Goal: Find specific page/section: Find specific page/section

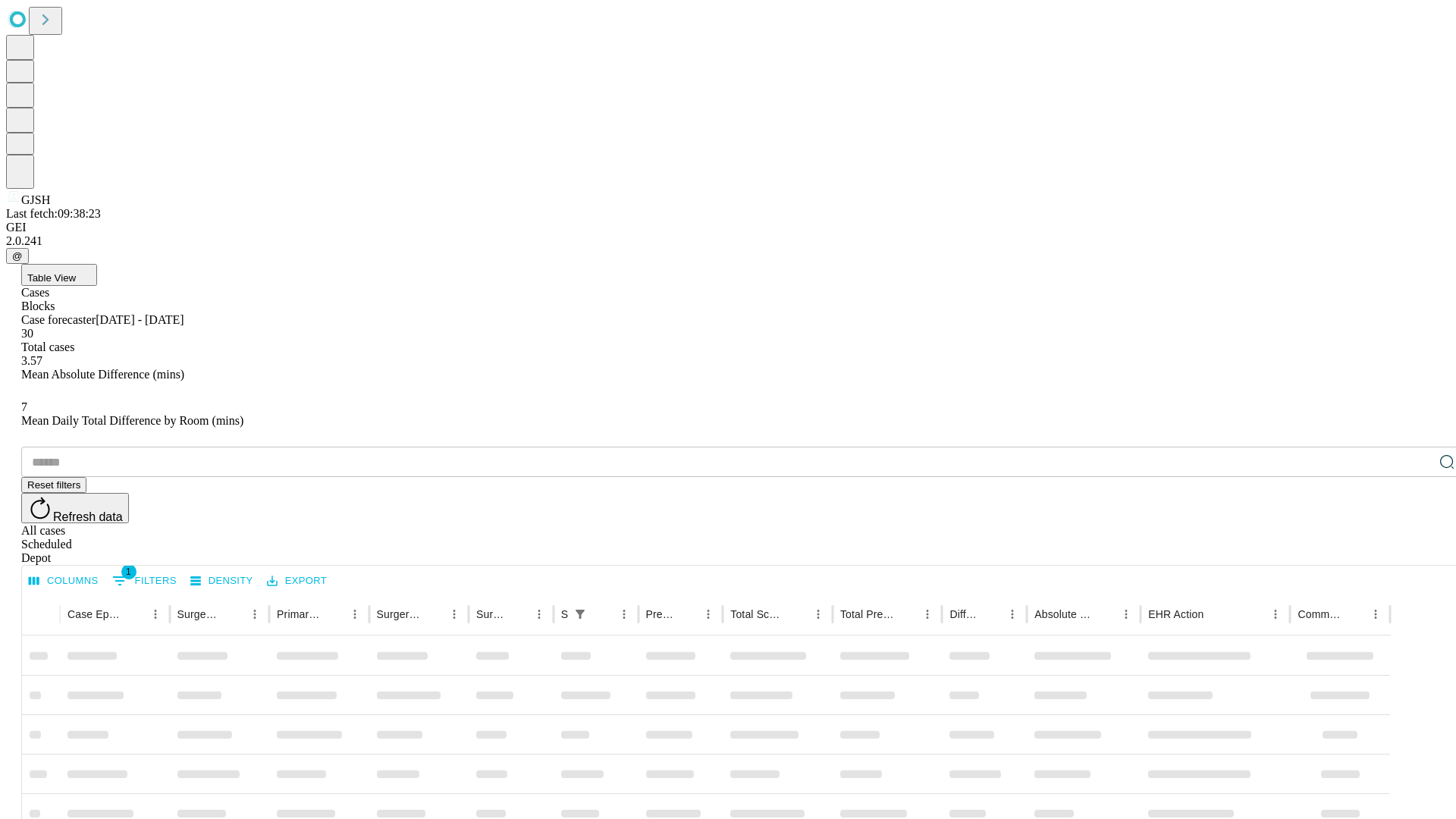
click at [1417, 551] on div "Depot" at bounding box center [743, 558] width 1445 height 13
